Goal: Information Seeking & Learning: Learn about a topic

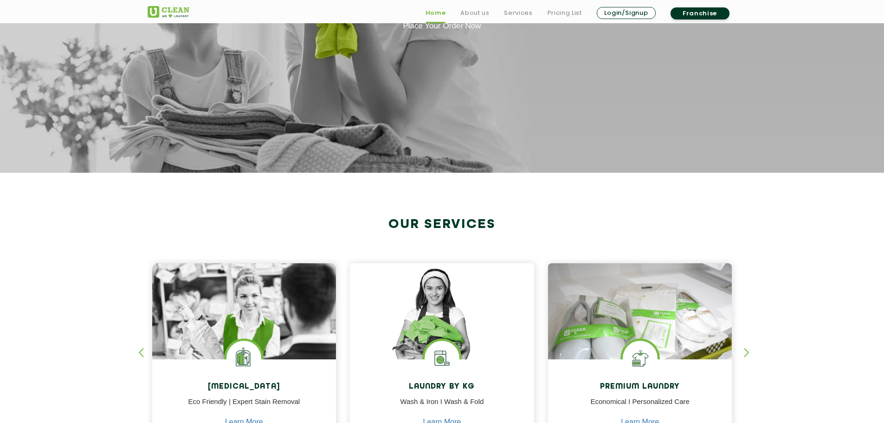
scroll to position [340, 0]
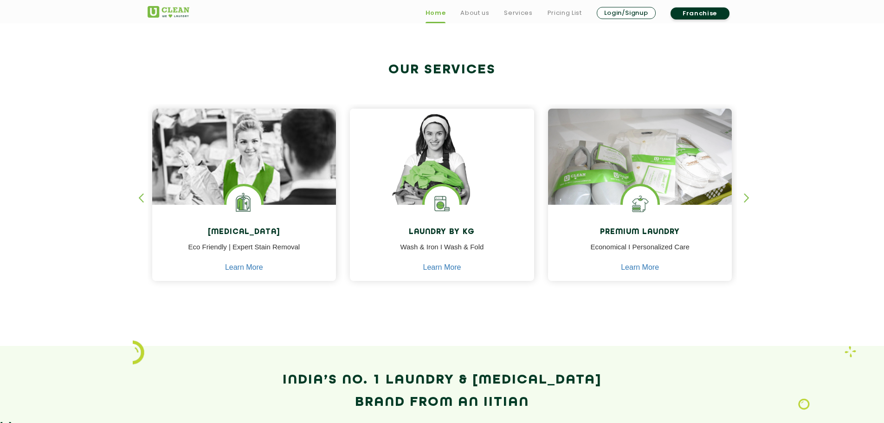
click at [40, 210] on section "Our Services [MEDICAL_DATA] Eco Friendly | Expert Stain Removal Learn More [MED…" at bounding box center [442, 182] width 884 height 328
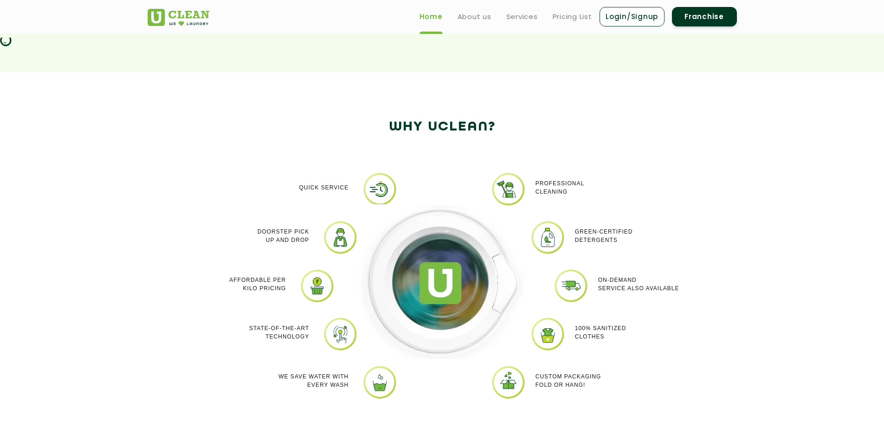
scroll to position [722, 0]
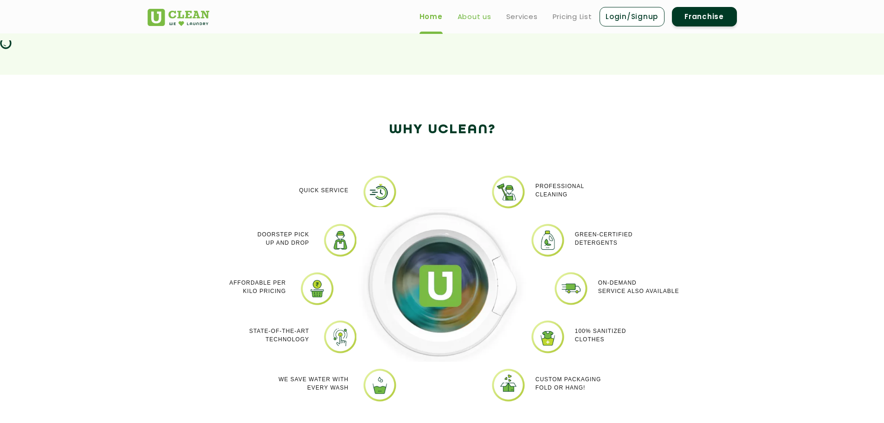
click at [478, 18] on link "About us" at bounding box center [475, 16] width 34 height 11
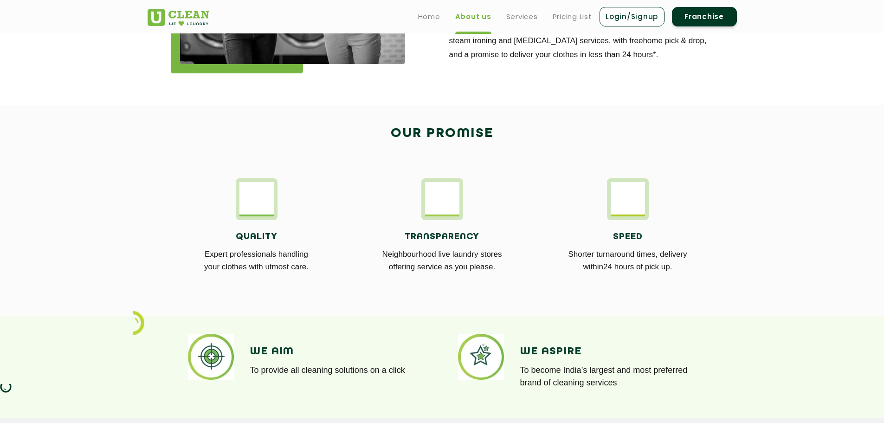
scroll to position [371, 0]
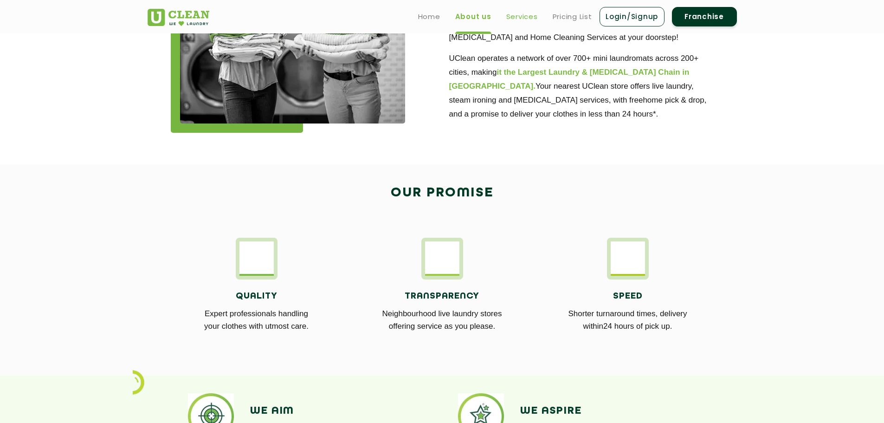
click at [525, 16] on link "Services" at bounding box center [522, 16] width 32 height 11
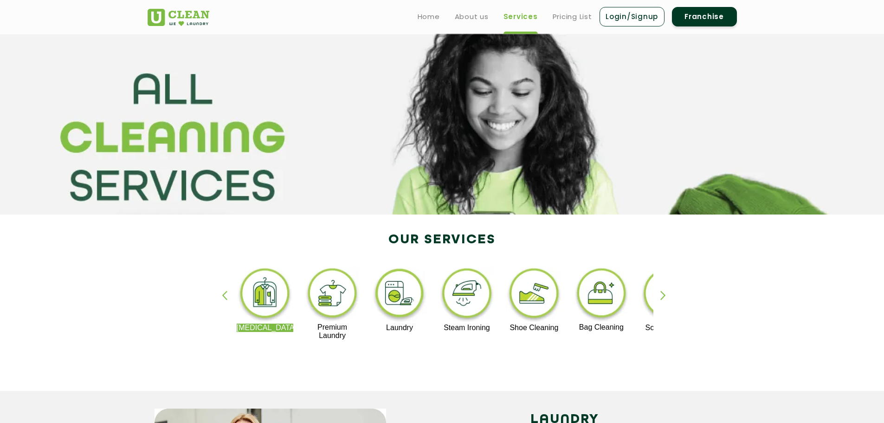
click at [225, 294] on div "button" at bounding box center [229, 304] width 14 height 26
click at [568, 21] on link "Pricing List" at bounding box center [572, 16] width 39 height 11
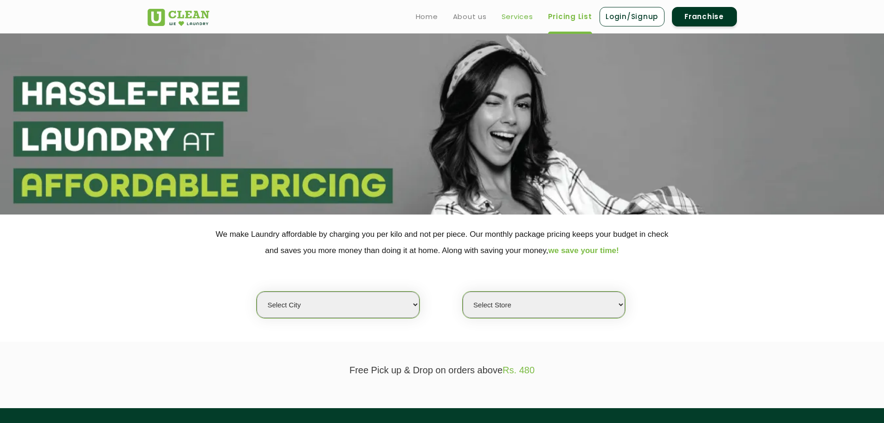
click at [518, 17] on link "Services" at bounding box center [518, 16] width 32 height 11
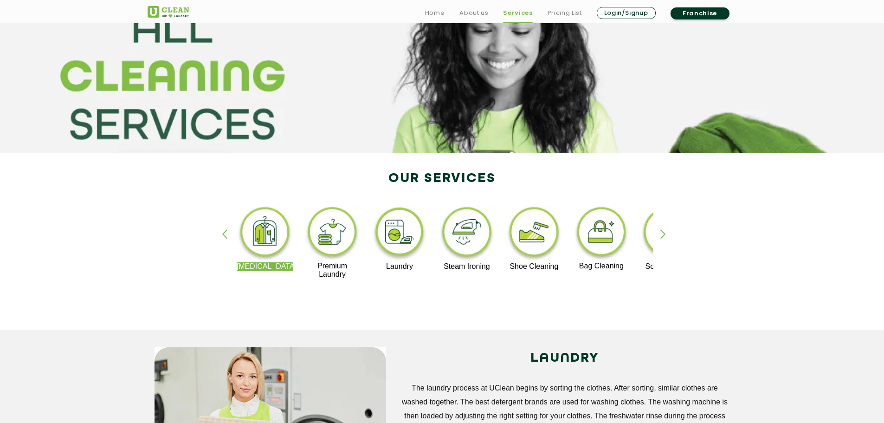
scroll to position [155, 0]
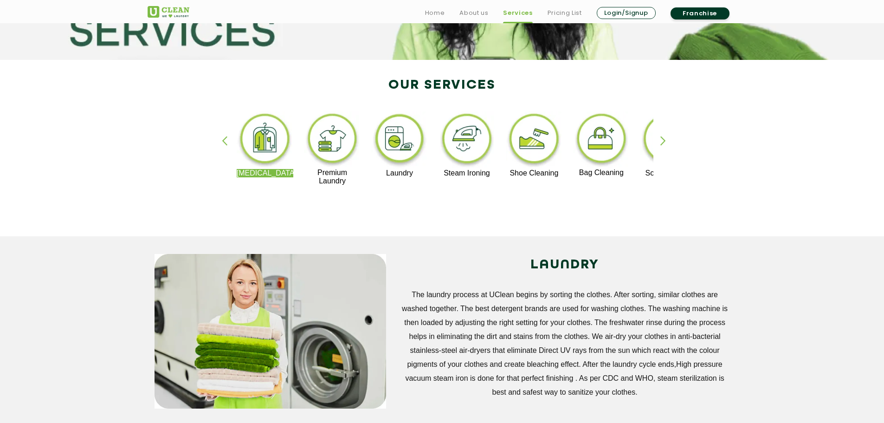
click at [699, 15] on link "Franchise" at bounding box center [700, 13] width 59 height 12
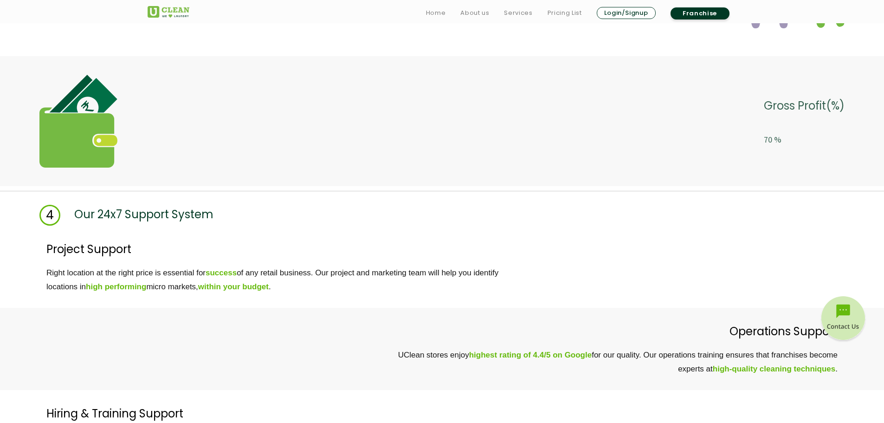
scroll to position [2383, 0]
